Goal: Task Accomplishment & Management: Manage account settings

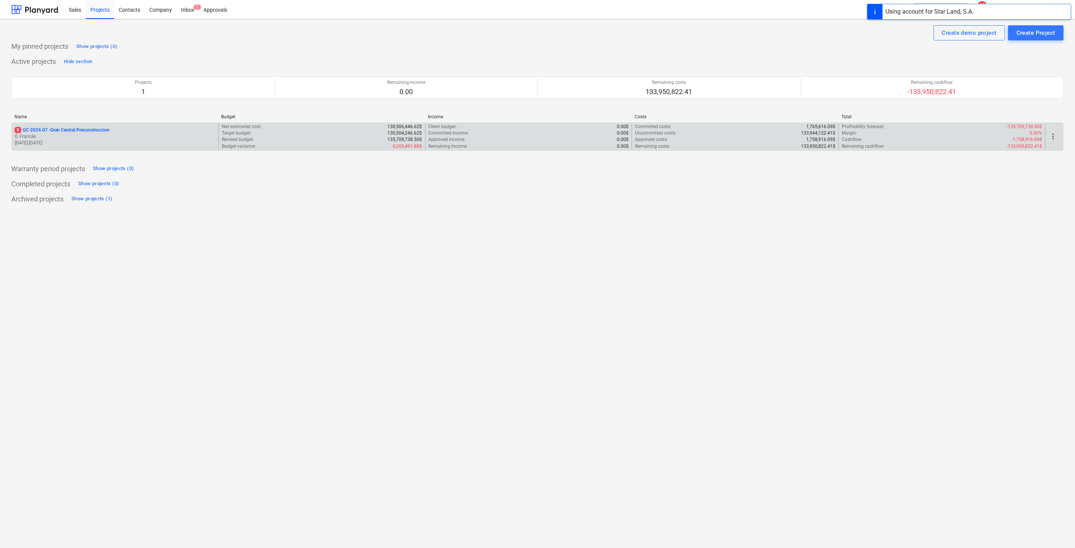
click at [64, 124] on div "8 GC-2024-07 - Gran Central Preconstruccion Ó. Francés [DATE] - [DATE]" at bounding box center [115, 137] width 207 height 26
click at [67, 127] on p "8 GC-2024-07 - Gran Central Preconstruccion" at bounding box center [62, 130] width 95 height 6
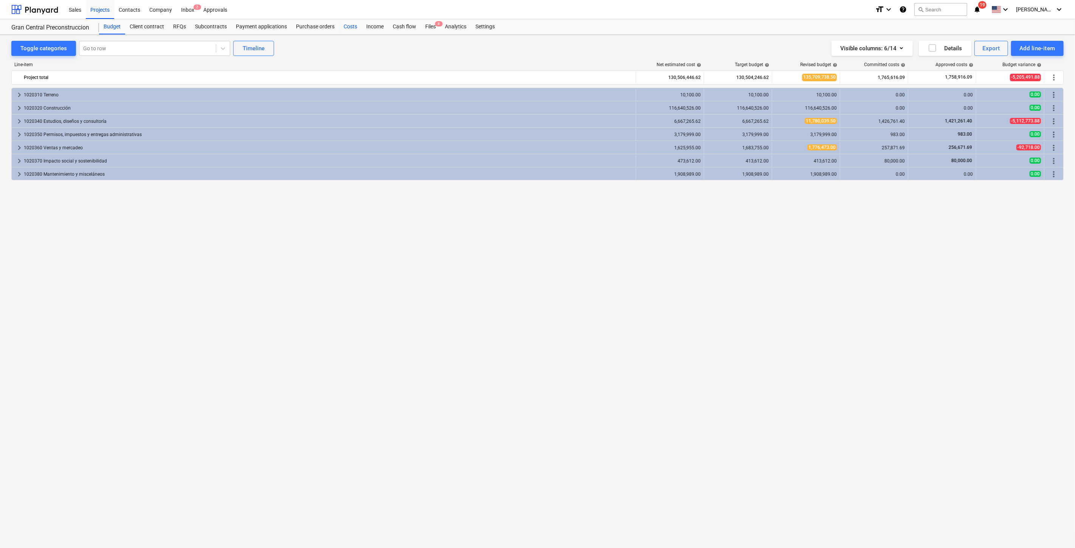
click at [343, 29] on div "Costs" at bounding box center [350, 26] width 23 height 15
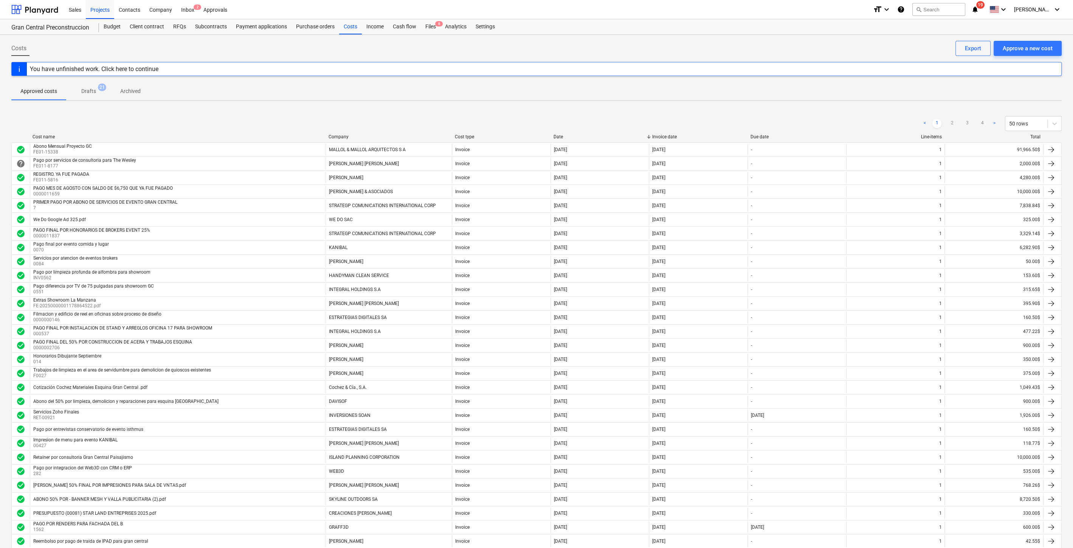
click at [354, 134] on div "Company" at bounding box center [389, 136] width 120 height 5
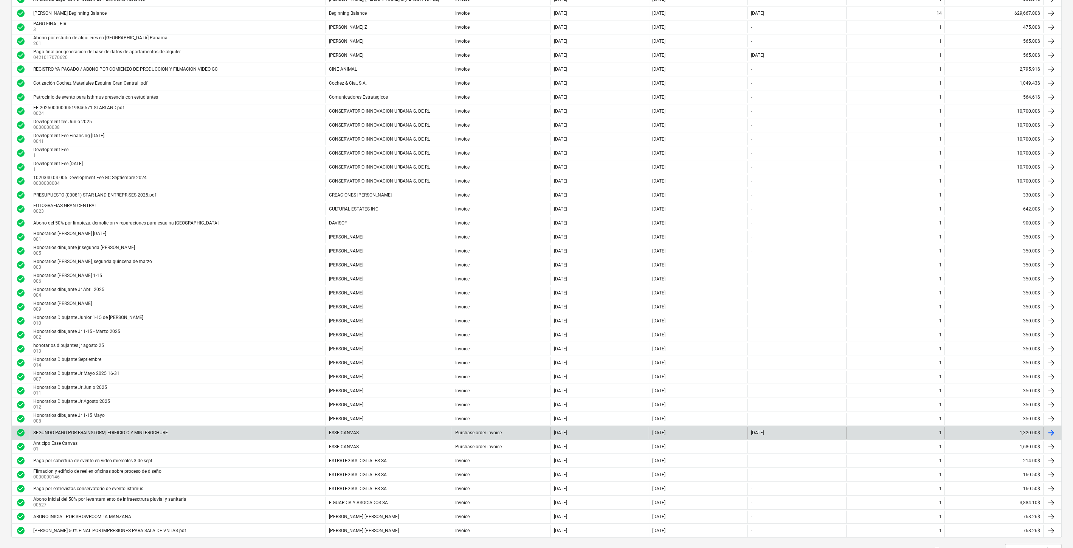
scroll to position [330, 0]
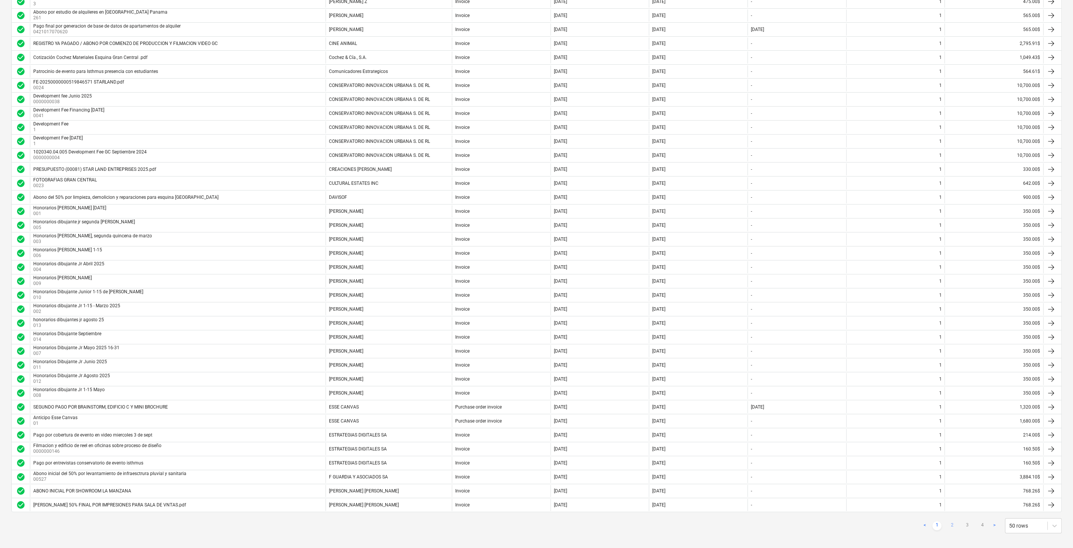
click at [948, 521] on link "2" at bounding box center [952, 525] width 9 height 9
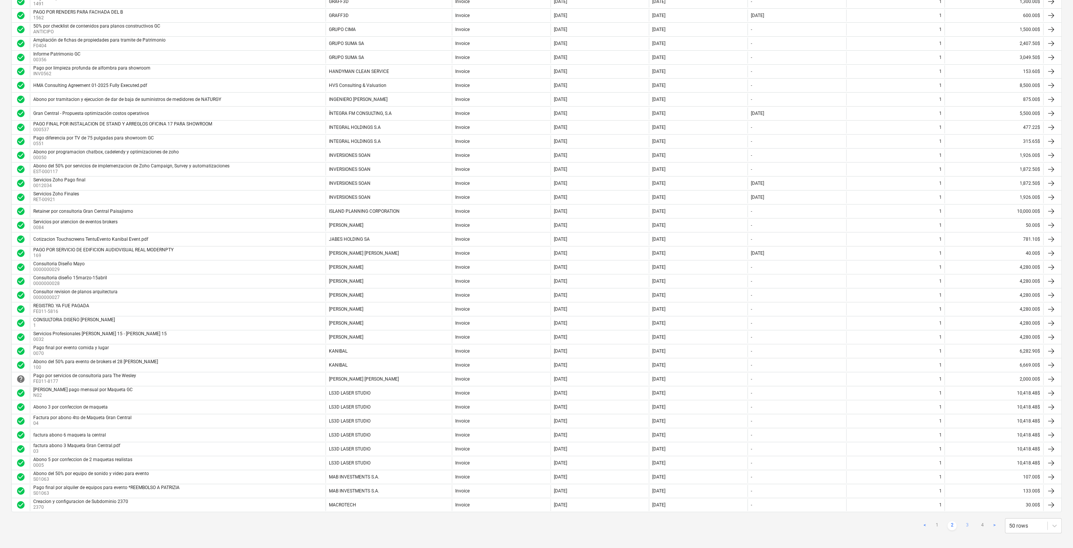
click at [966, 521] on link "3" at bounding box center [967, 525] width 9 height 9
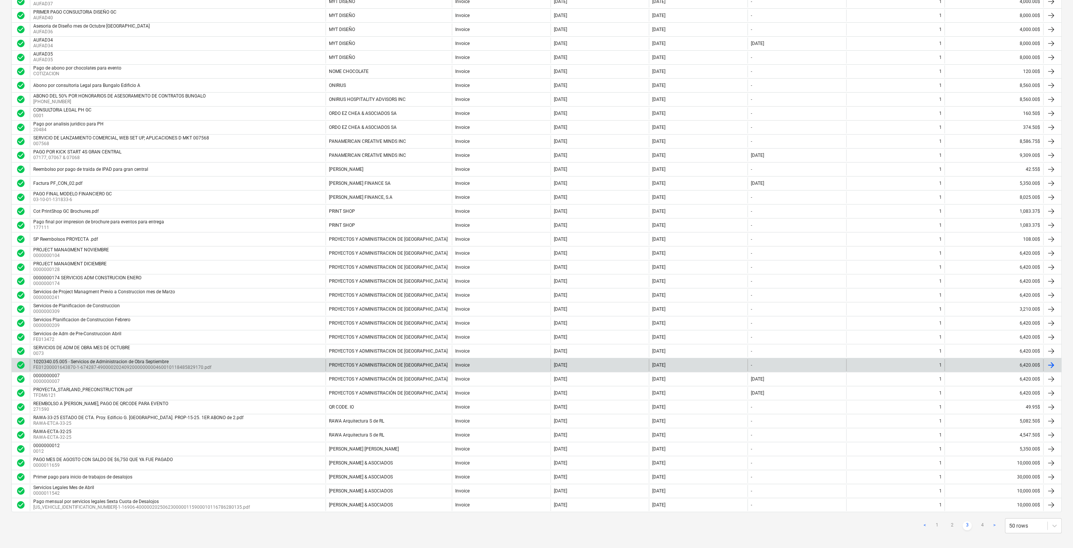
scroll to position [36, 0]
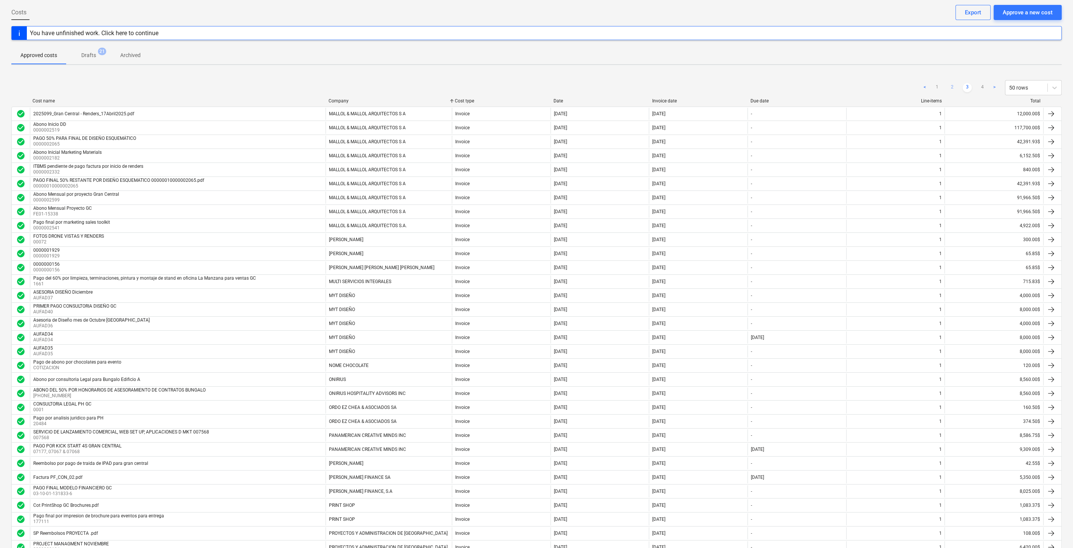
click at [956, 85] on link "2" at bounding box center [952, 87] width 9 height 9
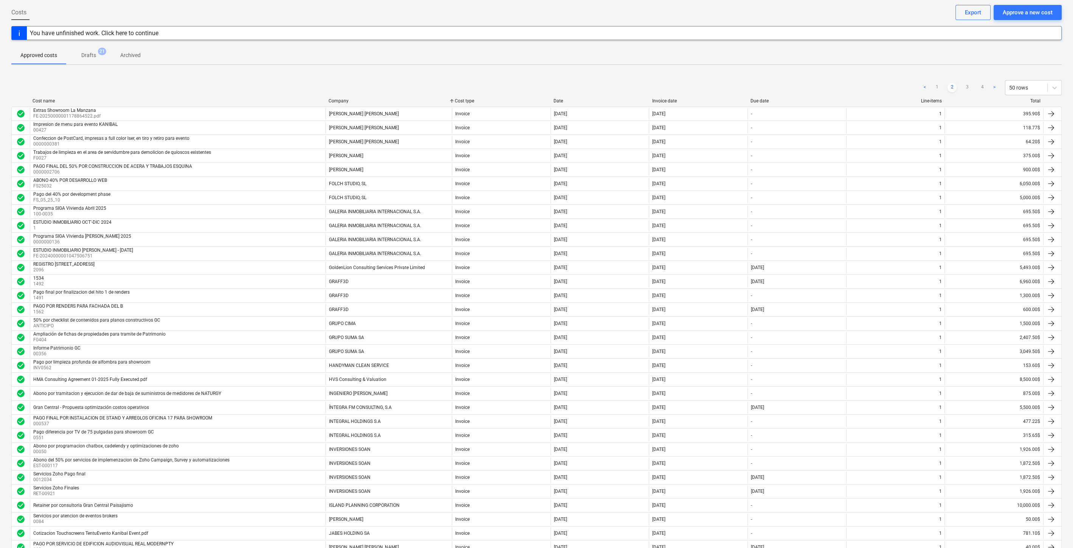
scroll to position [330, 0]
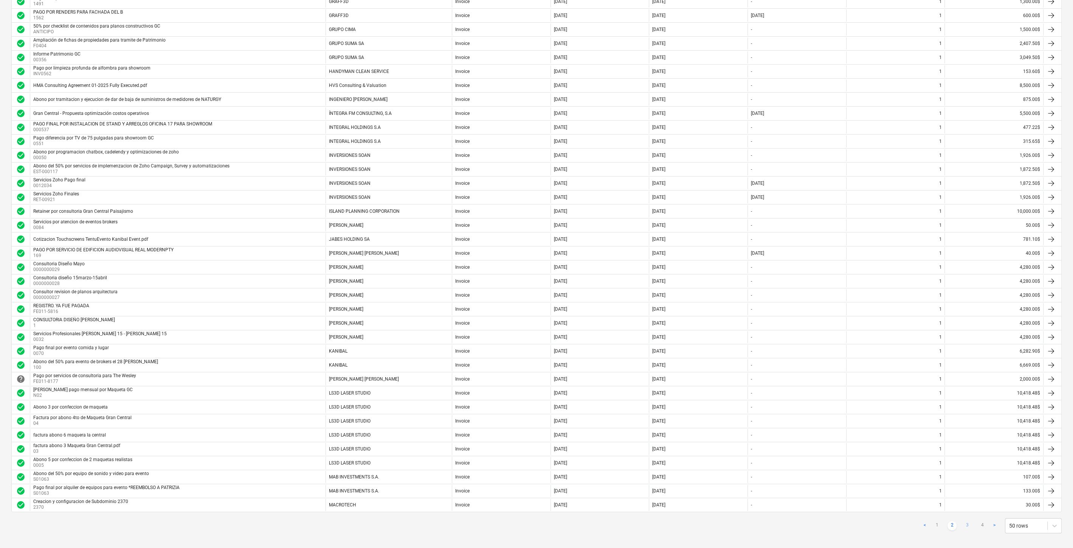
click at [965, 522] on link "3" at bounding box center [967, 525] width 9 height 9
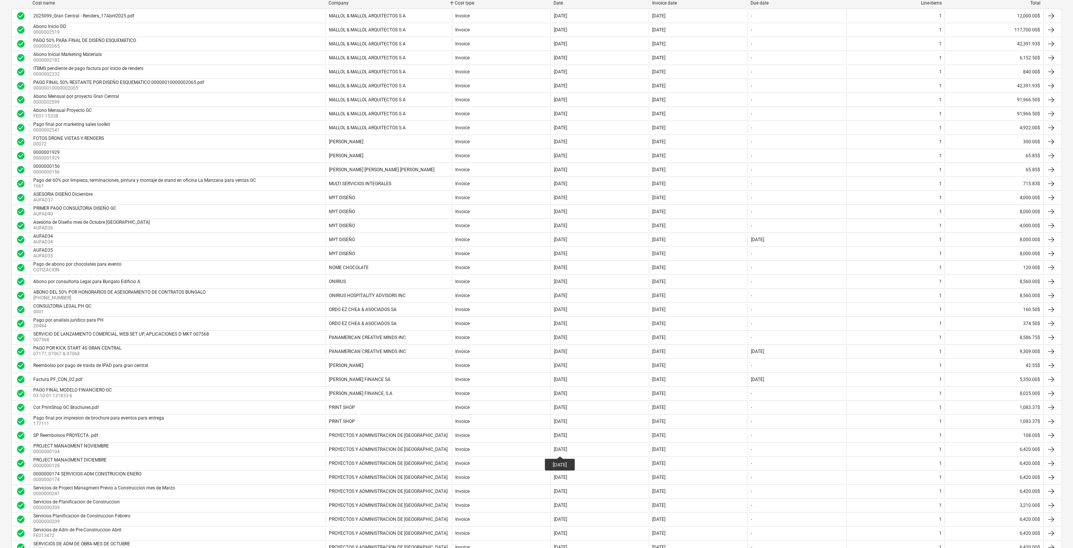
scroll to position [0, 0]
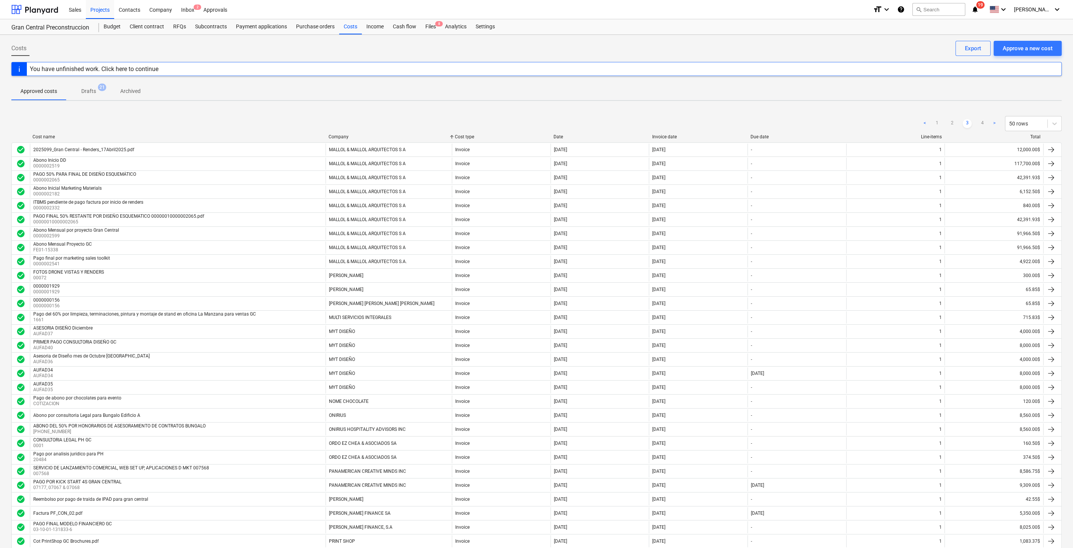
click at [564, 136] on div "Date" at bounding box center [600, 136] width 93 height 5
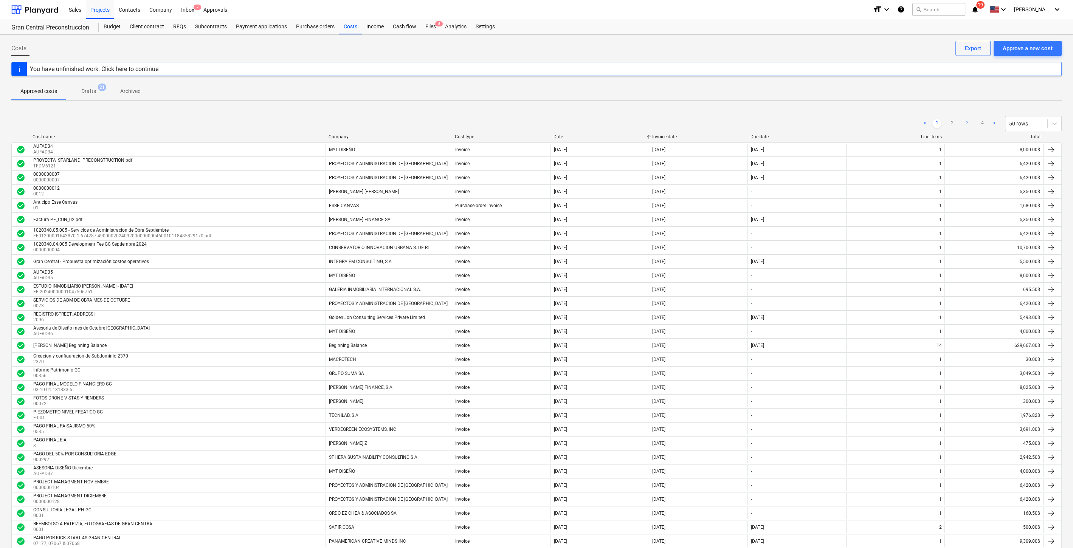
click at [970, 121] on link "3" at bounding box center [967, 123] width 9 height 9
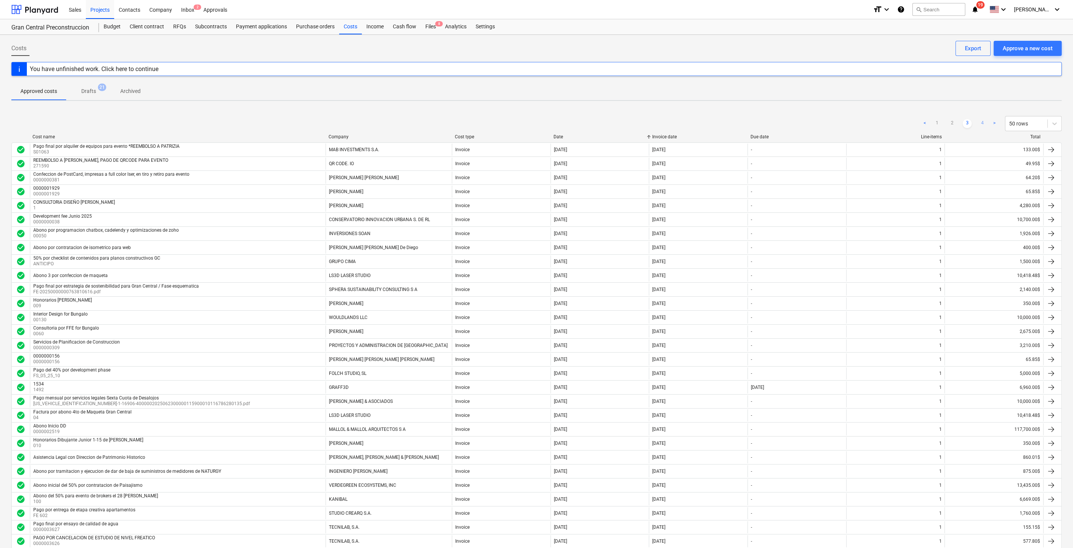
click at [981, 122] on link "4" at bounding box center [982, 123] width 9 height 9
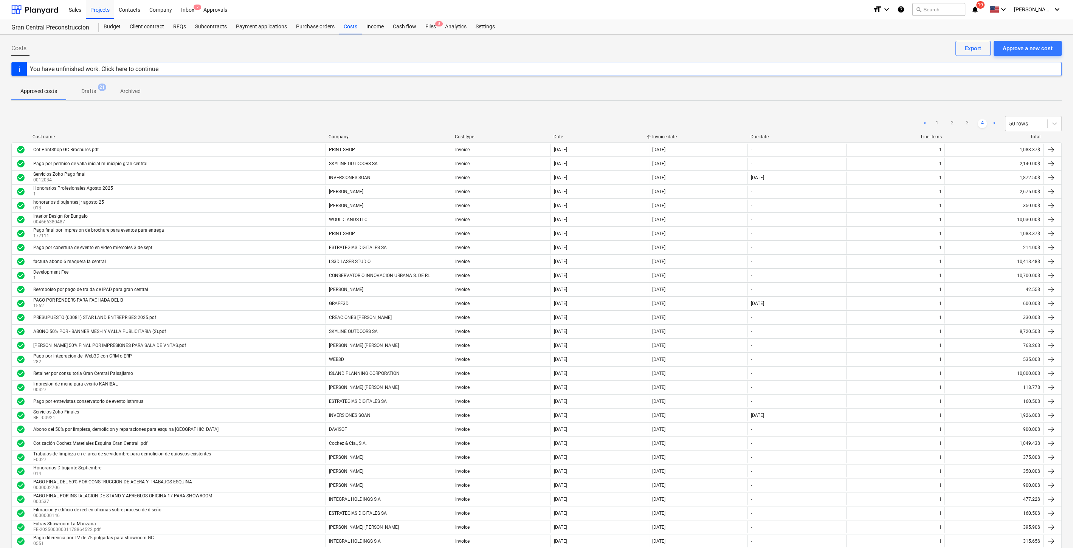
click at [995, 125] on link ">" at bounding box center [994, 123] width 9 height 9
click at [994, 122] on link ">" at bounding box center [994, 123] width 9 height 9
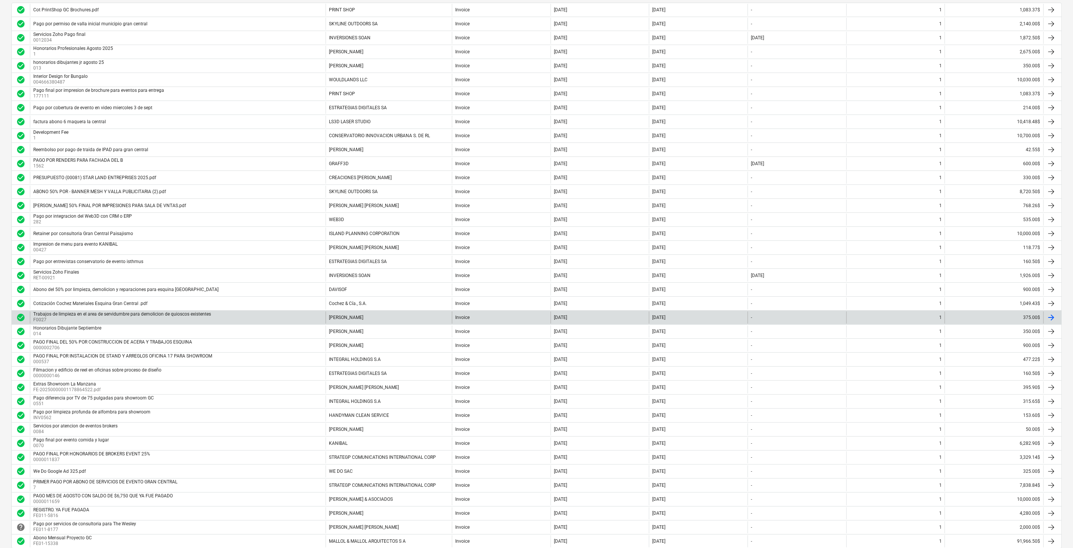
scroll to position [177, 0]
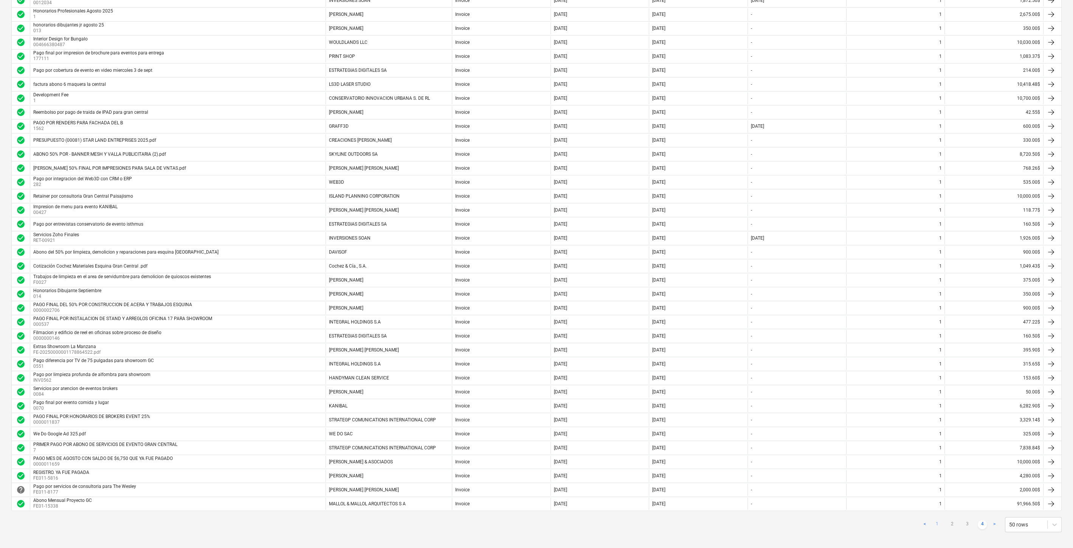
click at [938, 520] on link "1" at bounding box center [936, 524] width 9 height 9
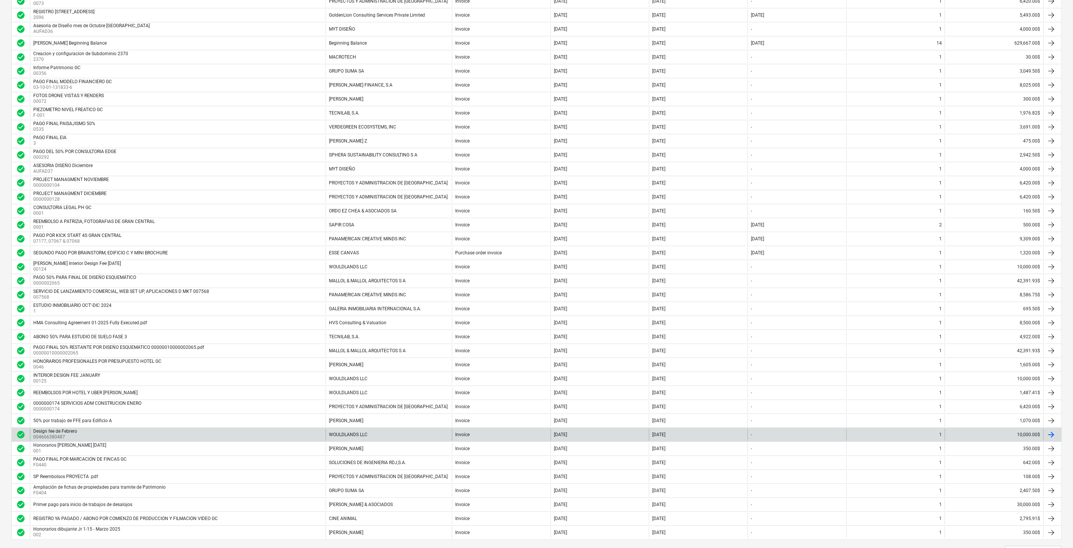
scroll to position [330, 0]
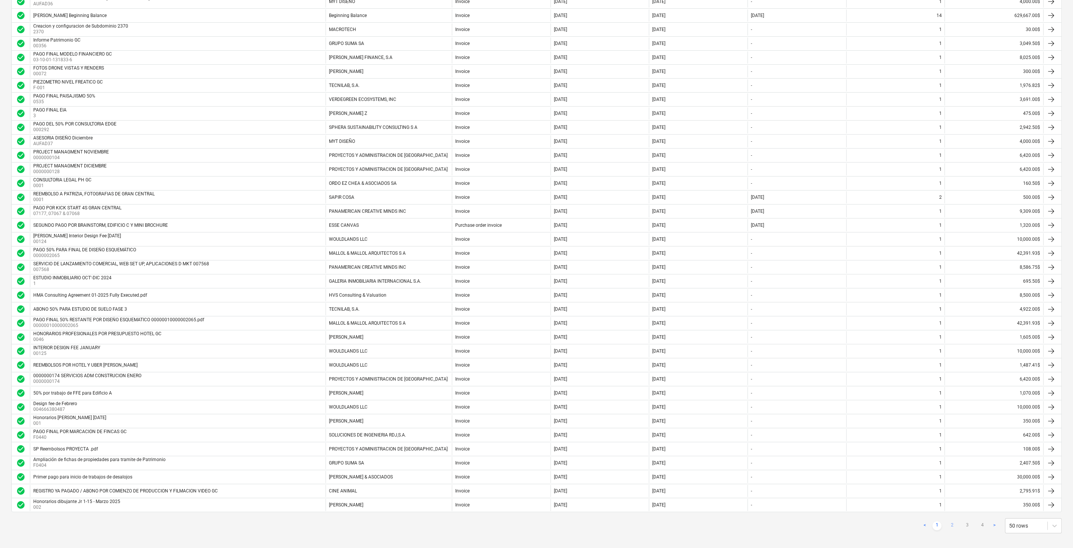
click at [953, 521] on link "2" at bounding box center [952, 525] width 9 height 9
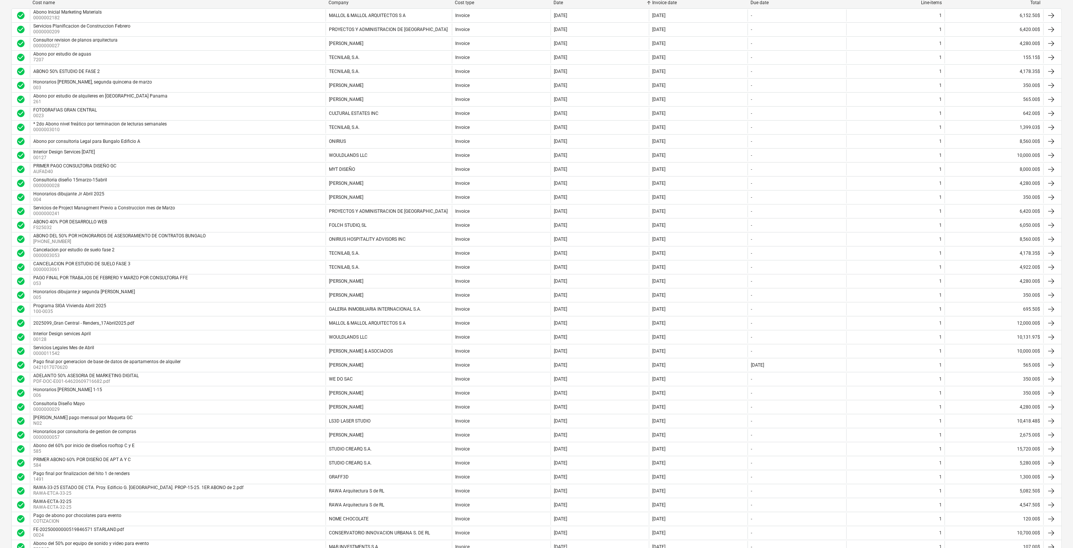
scroll to position [0, 0]
